Goal: Task Accomplishment & Management: Use online tool/utility

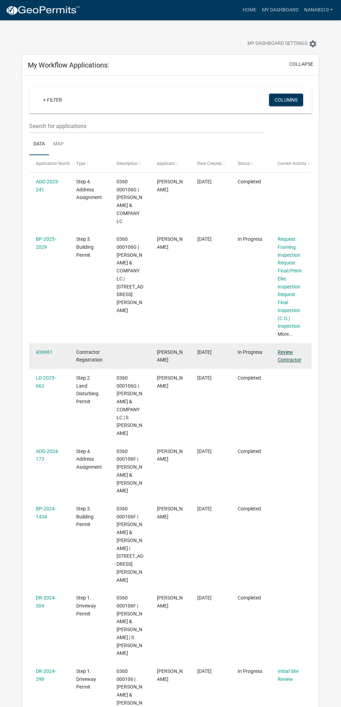
click at [288, 349] on link "Review Contractor" at bounding box center [290, 356] width 24 height 14
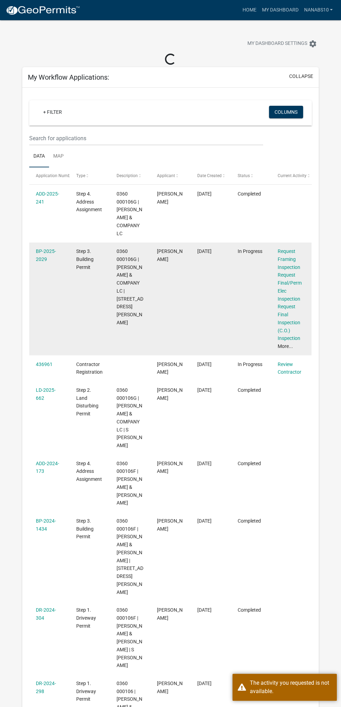
click at [287, 343] on link "More..." at bounding box center [285, 346] width 15 height 6
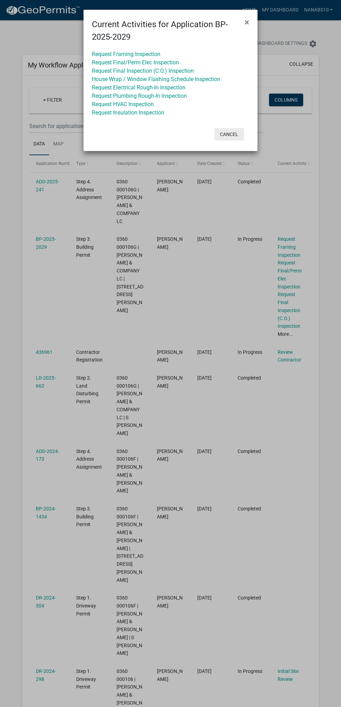
click at [221, 136] on button "Cancel" at bounding box center [229, 134] width 30 height 13
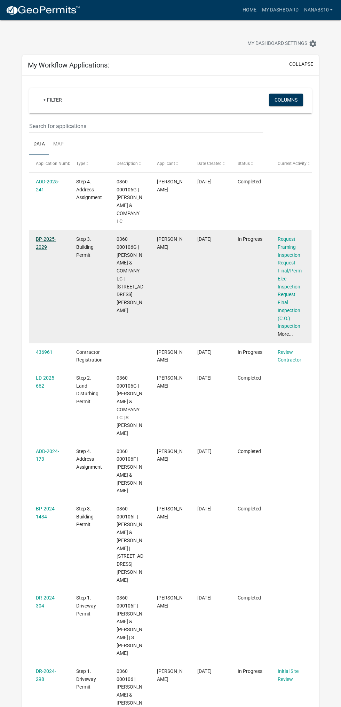
click at [36, 240] on link "BP-2025-2029" at bounding box center [46, 243] width 20 height 14
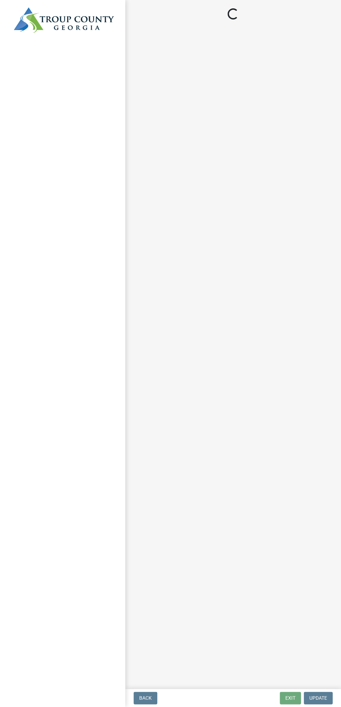
click at [318, 251] on main "Loading..." at bounding box center [233, 343] width 216 height 686
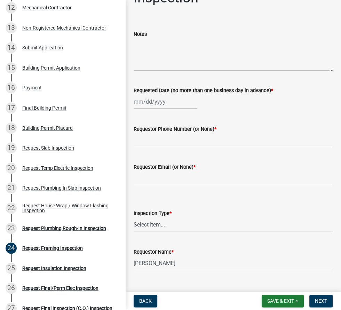
scroll to position [321, 0]
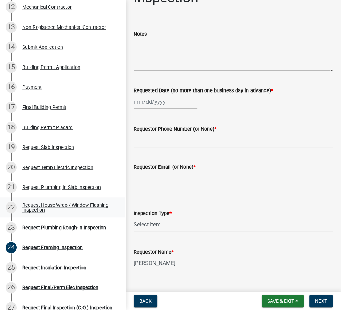
click at [46, 209] on div "Request House Wrap / Window Flashing Inspection" at bounding box center [68, 207] width 92 height 10
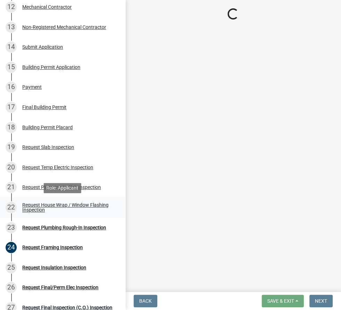
scroll to position [0, 0]
select select "d4a63920-dc66-4969-b180-05bf52efcb3d"
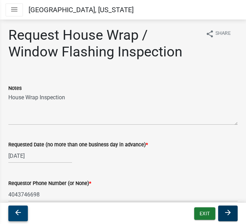
click at [18, 216] on icon "arrow_back" at bounding box center [18, 212] width 8 height 8
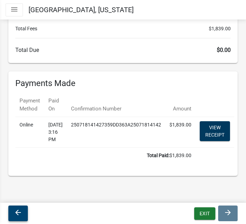
scroll to position [88, 0]
